Goal: Task Accomplishment & Management: Use online tool/utility

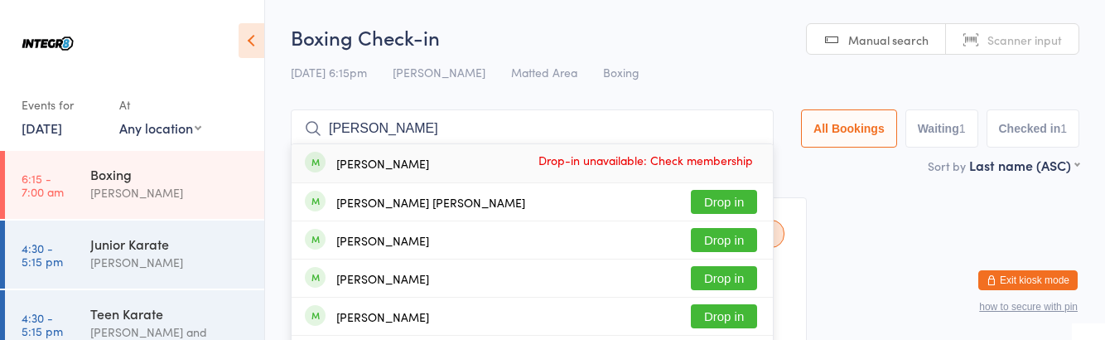
type input "[PERSON_NAME]"
click at [746, 239] on button "Drop in" at bounding box center [724, 240] width 66 height 24
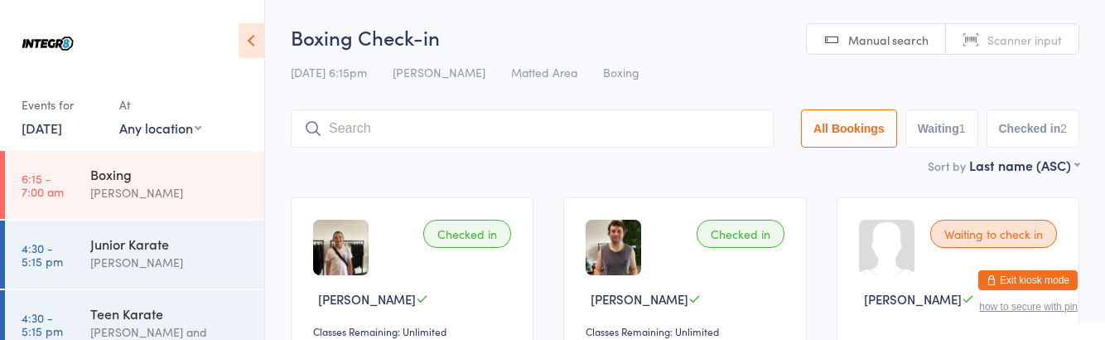
click at [810, 162] on div "Sort by Last name (ASC) First name (ASC) First name (DESC) Last name (ASC) Last…" at bounding box center [685, 165] width 789 height 18
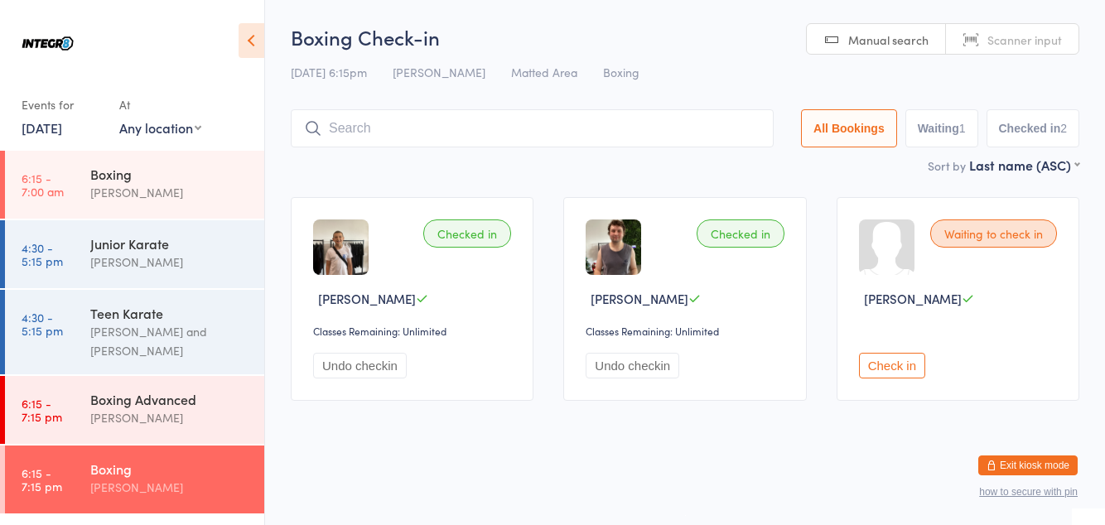
click at [205, 339] on div "Boxing Advanced [PERSON_NAME]" at bounding box center [177, 408] width 174 height 65
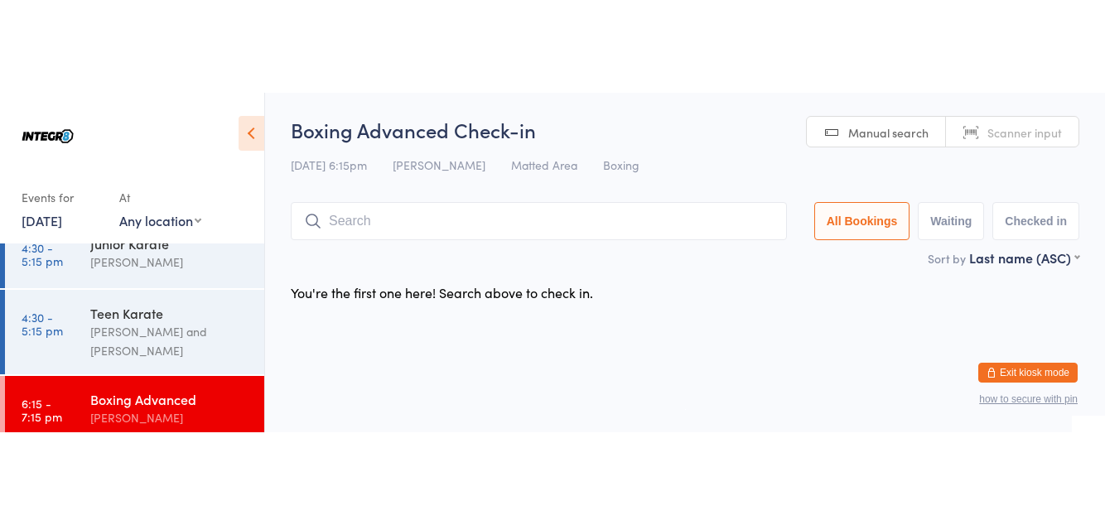
scroll to position [98, 0]
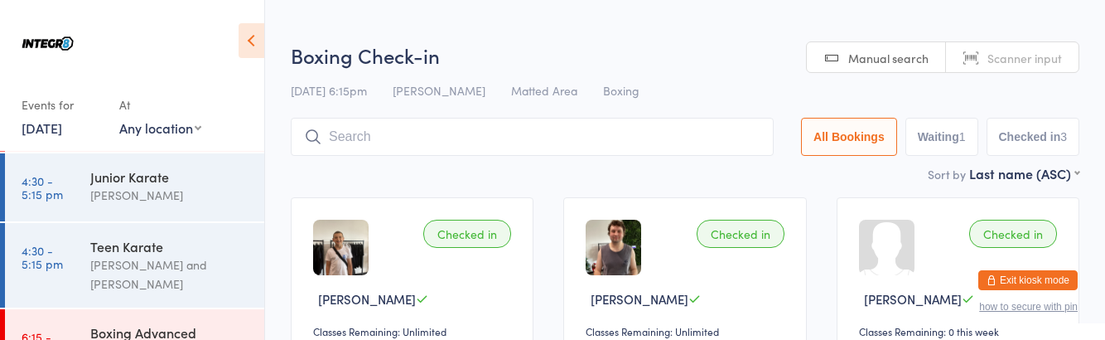
scroll to position [66, 0]
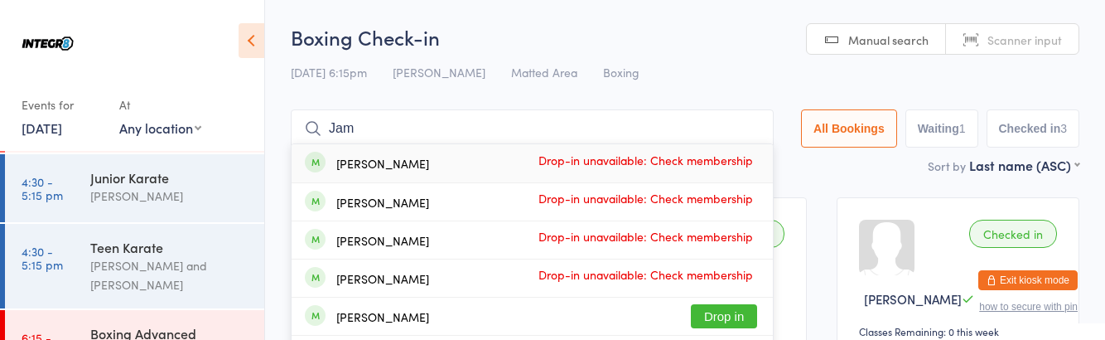
type input "Jam"
click at [565, 161] on span "Drop-in unavailable: Check membership" at bounding box center [646, 159] width 224 height 25
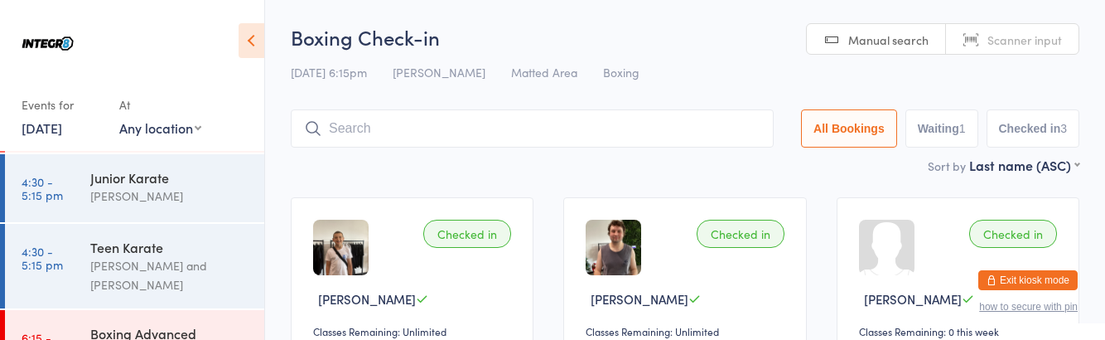
scroll to position [0, 0]
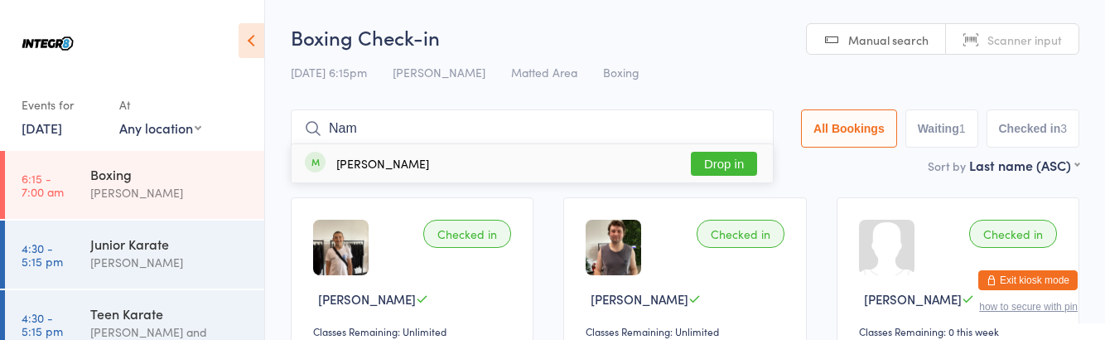
type input "Nam"
click at [756, 146] on div "[PERSON_NAME] Drop in" at bounding box center [532, 163] width 481 height 38
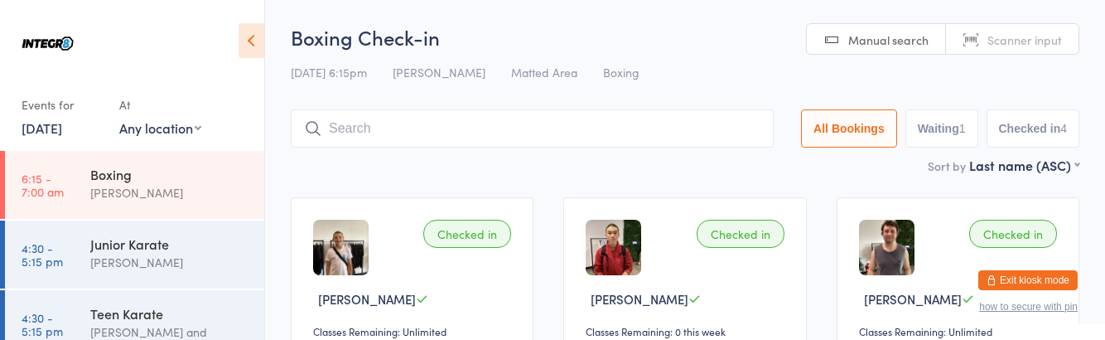
click at [162, 176] on div "Boxing" at bounding box center [170, 174] width 160 height 18
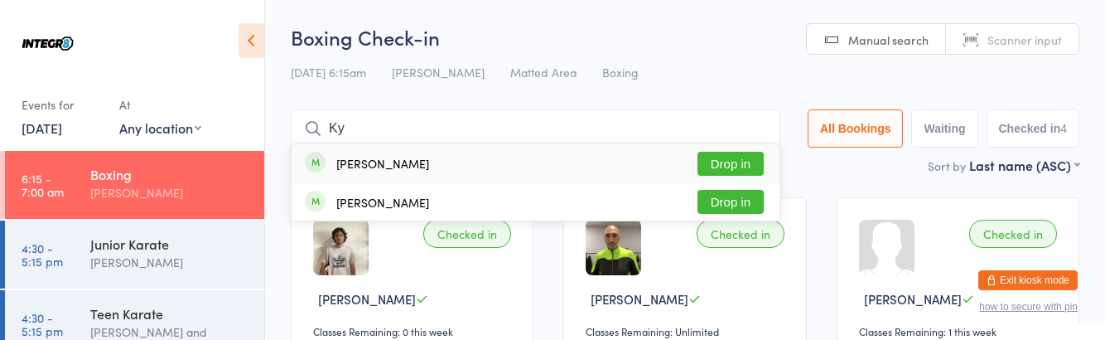
type input "Ky"
click at [388, 209] on div "[PERSON_NAME]" at bounding box center [382, 202] width 93 height 13
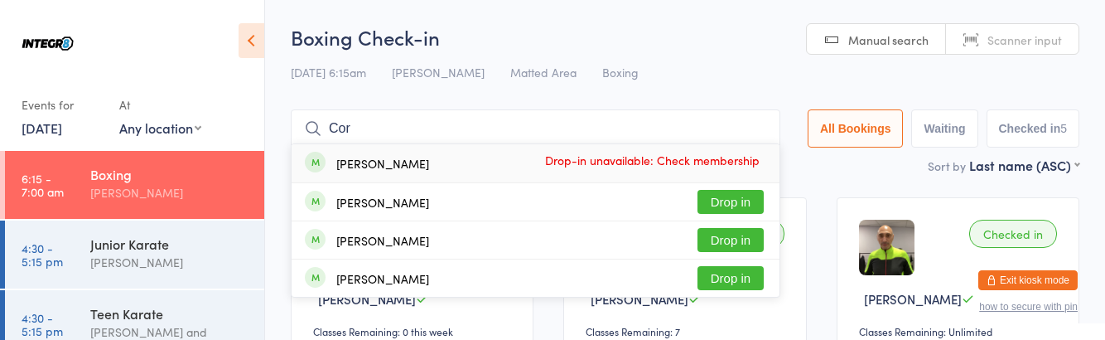
type input "Cor"
click at [760, 202] on button "Drop in" at bounding box center [731, 202] width 66 height 24
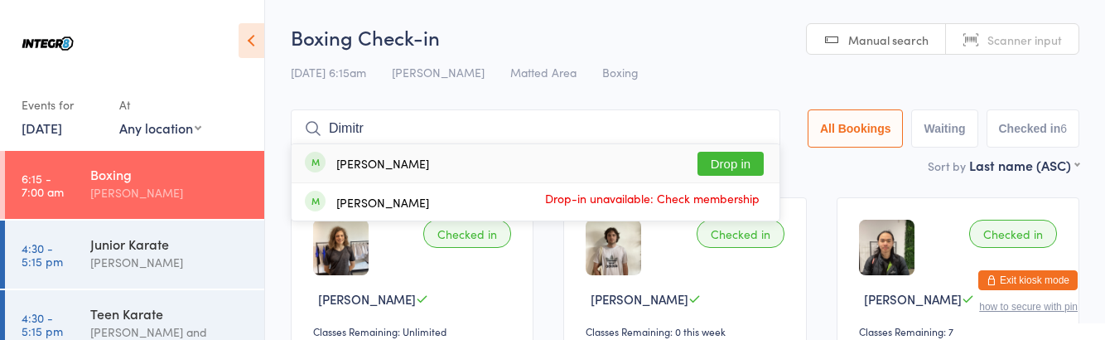
type input "Dimitr"
click at [746, 161] on button "Drop in" at bounding box center [731, 164] width 66 height 24
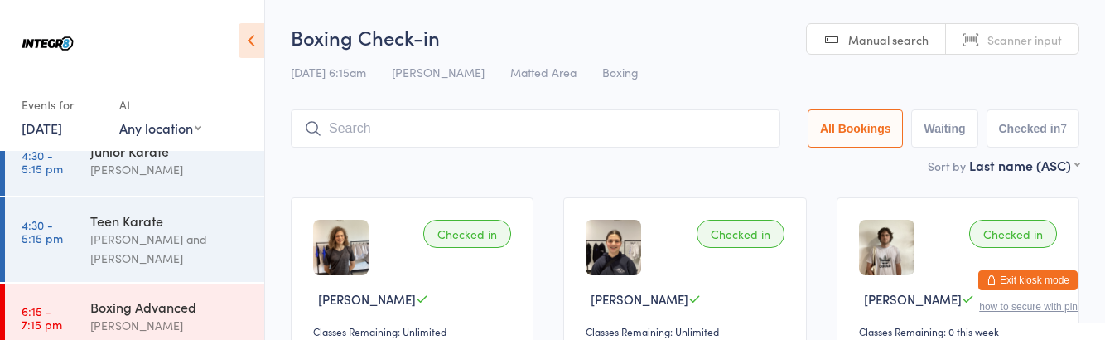
scroll to position [98, 0]
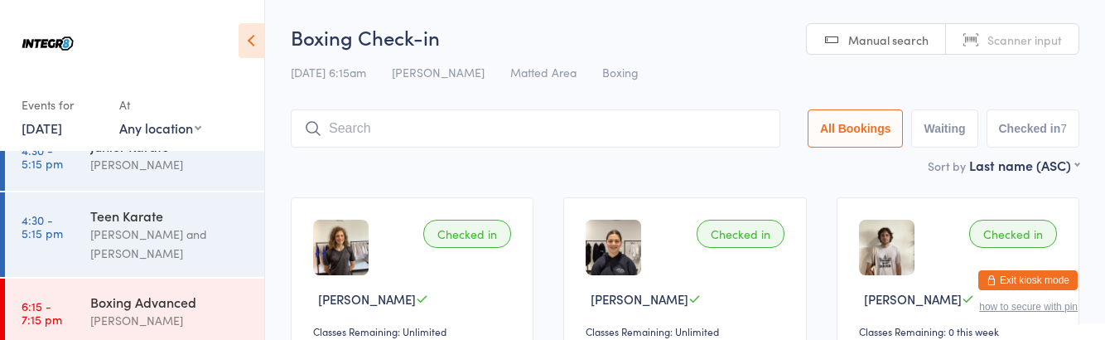
click at [176, 316] on div "[PERSON_NAME]" at bounding box center [170, 320] width 160 height 19
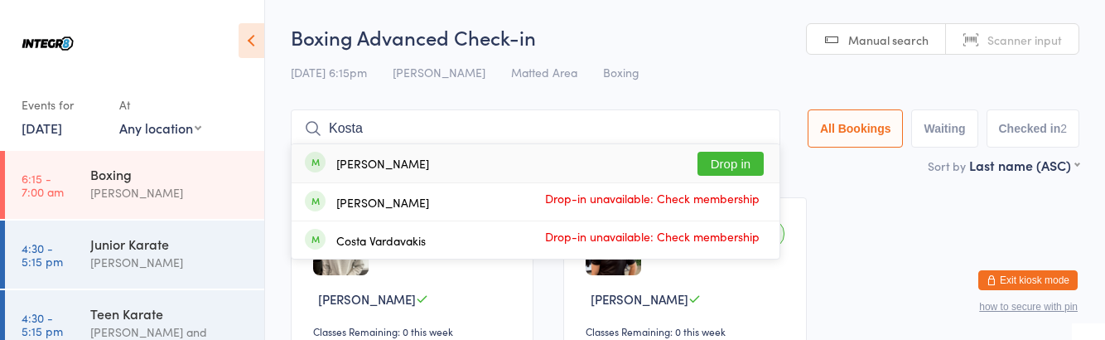
type input "Kosta"
click at [744, 168] on button "Drop in" at bounding box center [731, 164] width 66 height 24
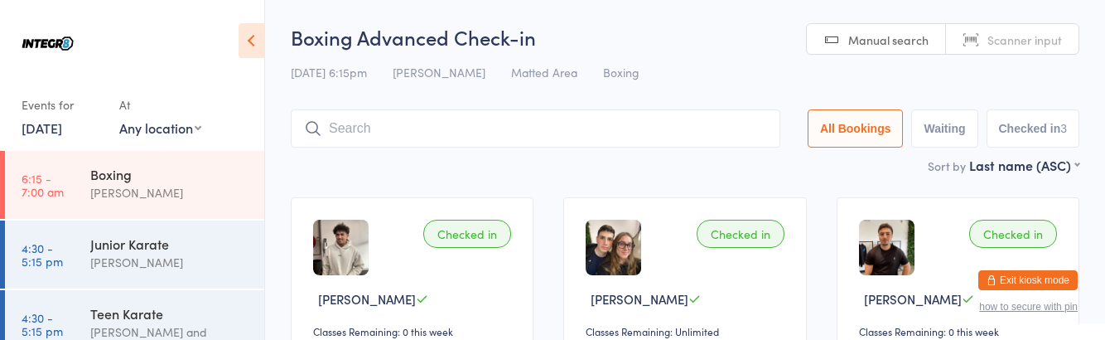
click at [65, 160] on link "6:15 - 7:00 am Boxing [PERSON_NAME]" at bounding box center [134, 185] width 259 height 68
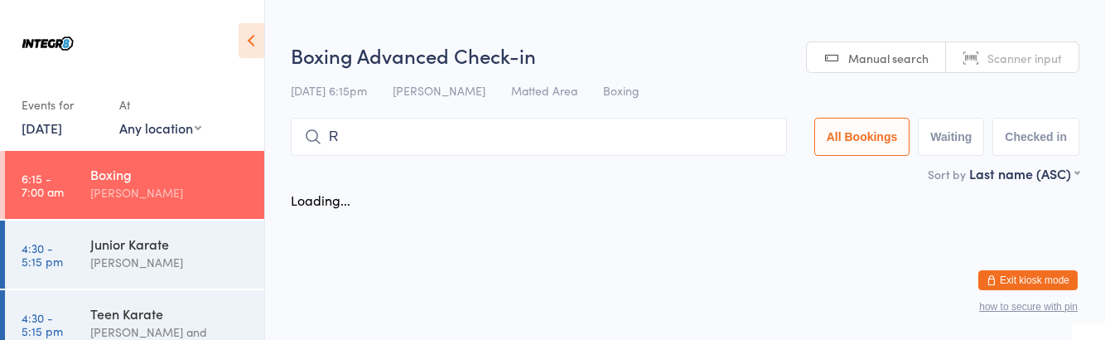
type input "Ry"
click at [80, 155] on link "6:15 - 7:00 am Boxing [PERSON_NAME]" at bounding box center [134, 185] width 259 height 68
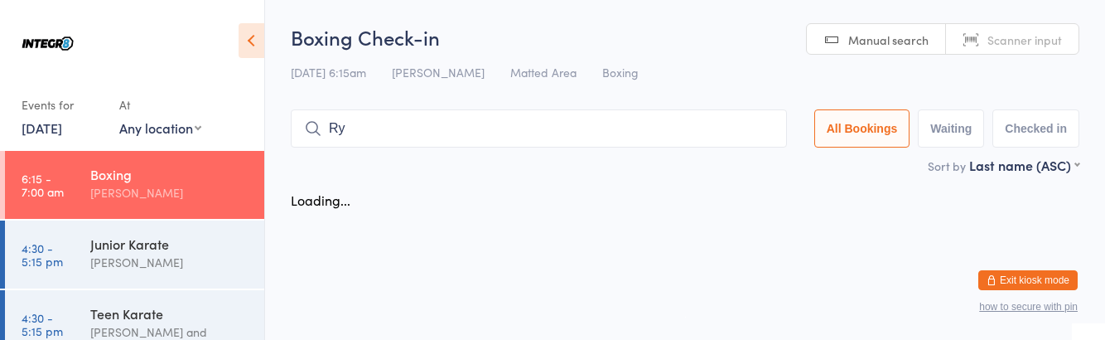
type input "R"
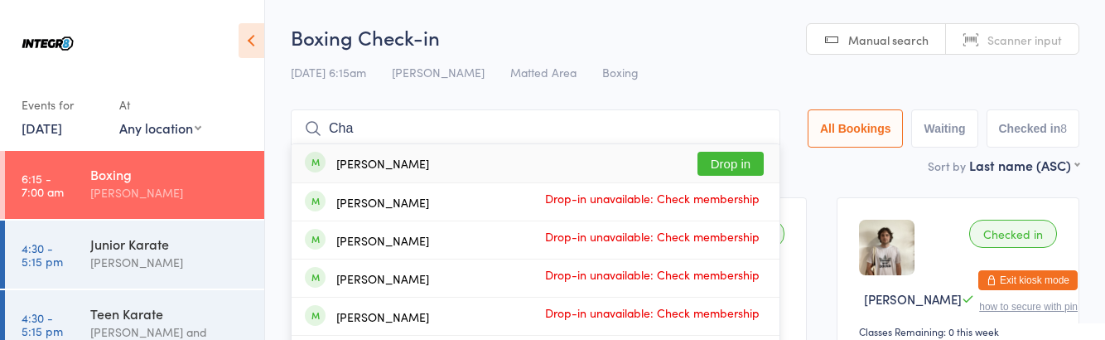
type input "Cha"
click at [728, 167] on button "Drop in" at bounding box center [731, 164] width 66 height 24
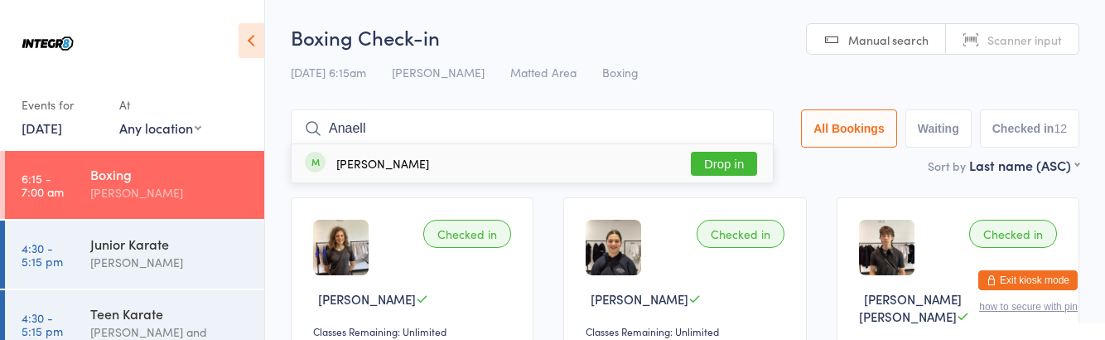
type input "Anaell"
click at [419, 167] on div "[PERSON_NAME]" at bounding box center [382, 163] width 93 height 13
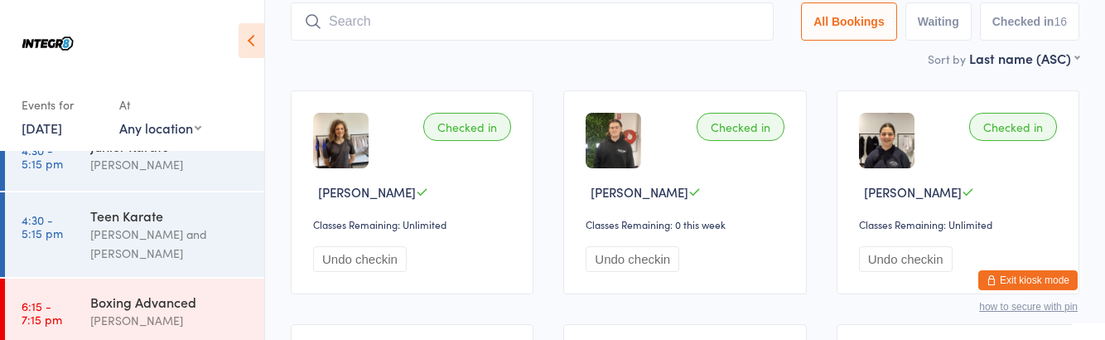
scroll to position [109, 0]
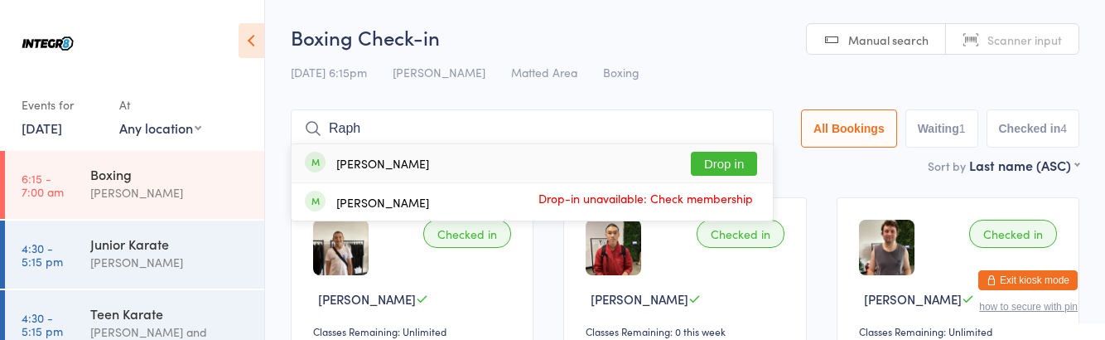
type input "Raph"
click at [739, 160] on button "Drop in" at bounding box center [724, 164] width 66 height 24
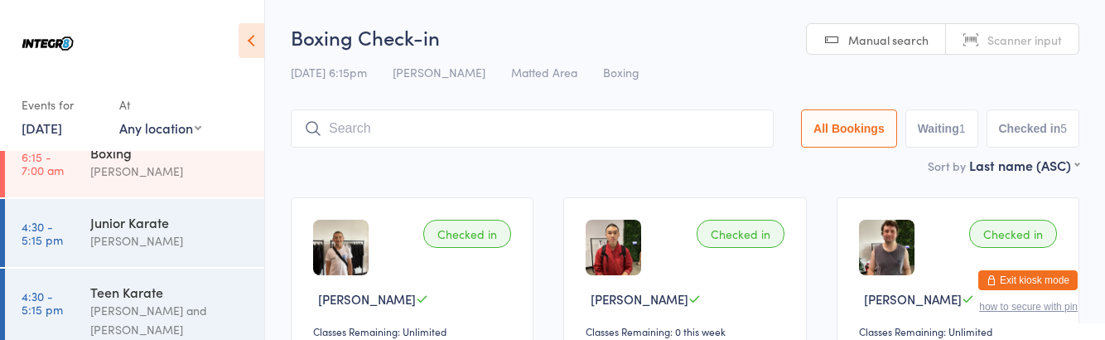
scroll to position [25, 0]
click at [90, 171] on div "[PERSON_NAME]" at bounding box center [170, 167] width 160 height 19
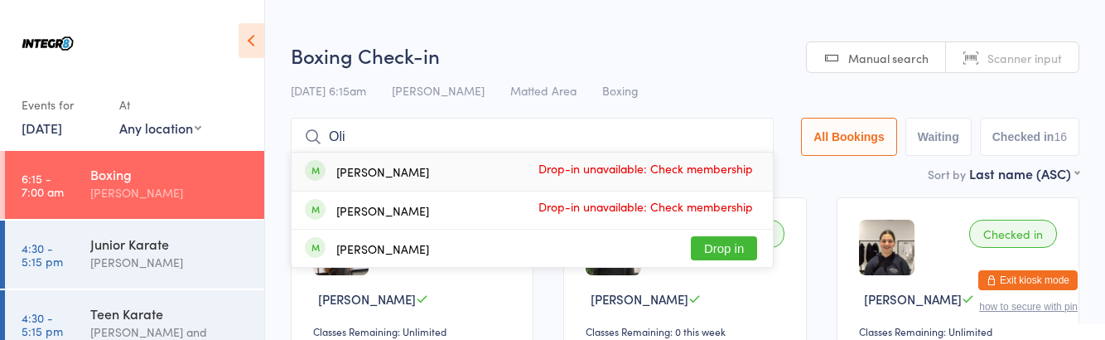
type input "Oli"
click at [722, 227] on div "[PERSON_NAME] Drop-in unavailable: Check membership" at bounding box center [532, 209] width 481 height 37
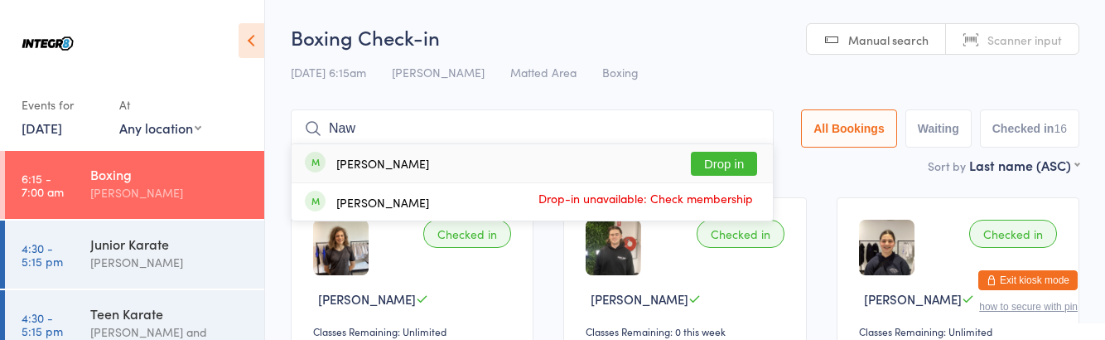
type input "Naw"
click at [727, 160] on button "Drop in" at bounding box center [724, 164] width 66 height 24
